Goal: Transaction & Acquisition: Obtain resource

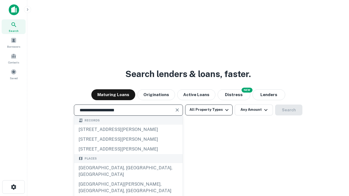
click at [128, 180] on div "[GEOGRAPHIC_DATA], [GEOGRAPHIC_DATA], [GEOGRAPHIC_DATA]" at bounding box center [128, 171] width 109 height 16
click at [209, 110] on button "All Property Types" at bounding box center [208, 110] width 47 height 11
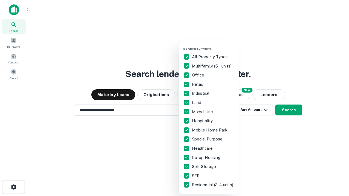
type input "**********"
click at [213, 46] on button "button" at bounding box center [213, 46] width 60 height 0
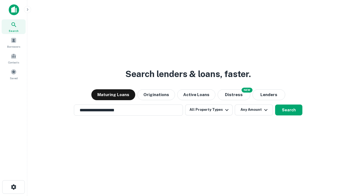
scroll to position [8, 0]
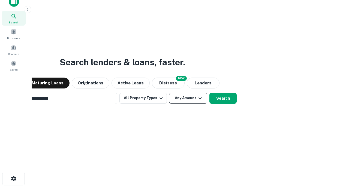
click at [169, 93] on button "Any Amount" at bounding box center [188, 98] width 38 height 11
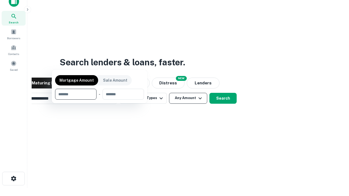
scroll to position [9, 0]
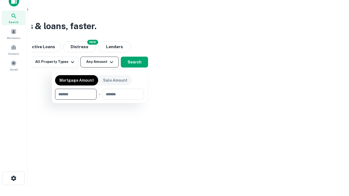
type input "*******"
click at [100, 100] on button "button" at bounding box center [99, 100] width 89 height 0
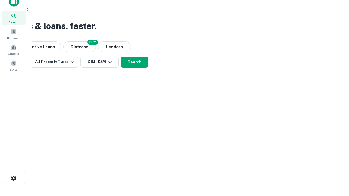
scroll to position [8, 0]
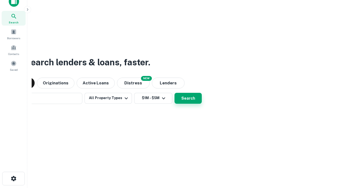
click at [175, 93] on button "Search" at bounding box center [188, 98] width 27 height 11
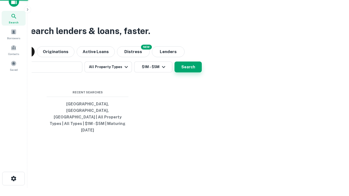
scroll to position [9, 0]
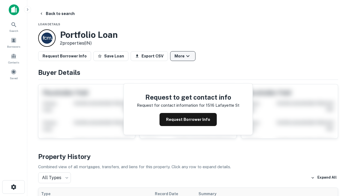
click at [183, 56] on button "More" at bounding box center [182, 56] width 25 height 10
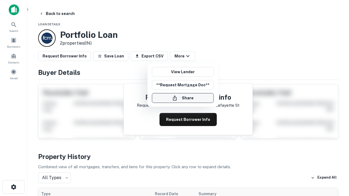
click at [183, 98] on button "Share" at bounding box center [183, 98] width 62 height 10
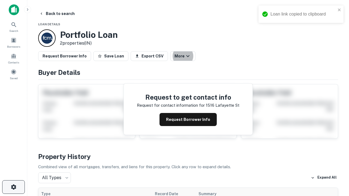
click at [13, 187] on icon "button" at bounding box center [13, 187] width 7 height 7
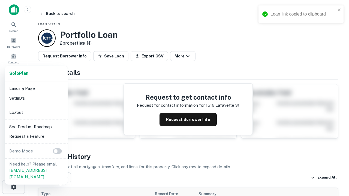
click at [36, 112] on li "Logout" at bounding box center [36, 113] width 58 height 10
